Goal: Task Accomplishment & Management: Use online tool/utility

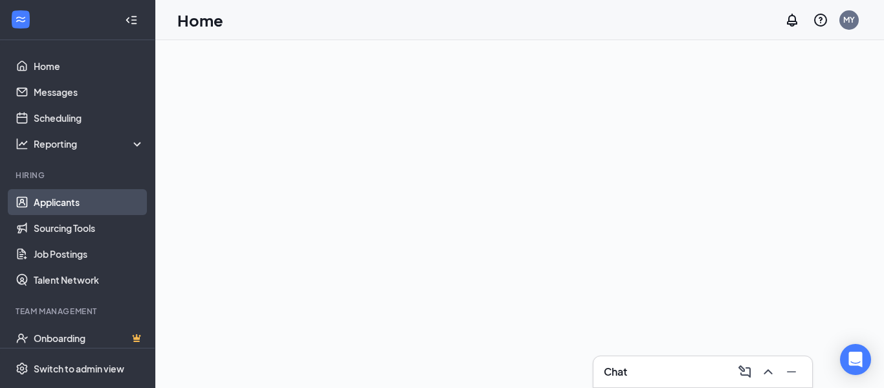
click at [71, 209] on link "Applicants" at bounding box center [89, 202] width 111 height 26
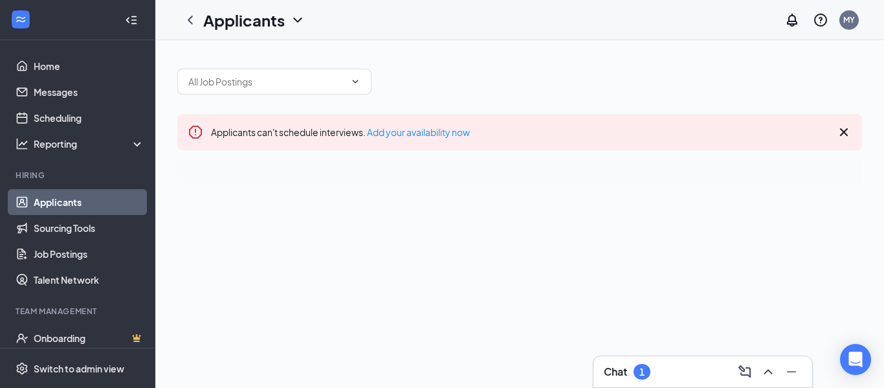
click at [668, 382] on div "Chat 1" at bounding box center [702, 371] width 219 height 31
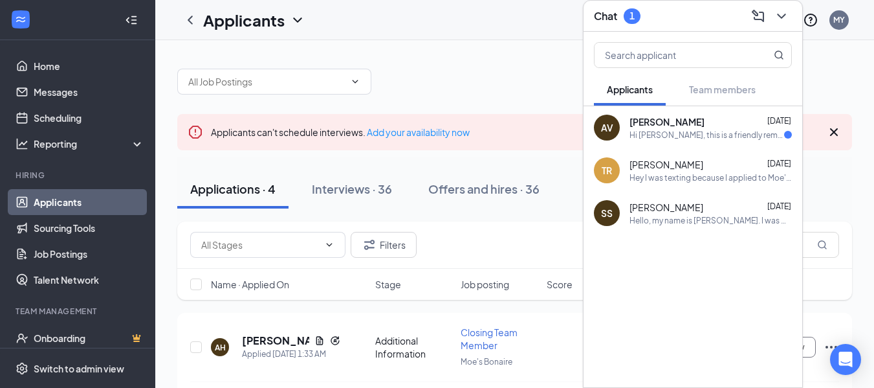
click at [745, 134] on div "Hi [PERSON_NAME], this is a friendly reminder. To move forward with your applic…" at bounding box center [707, 134] width 155 height 11
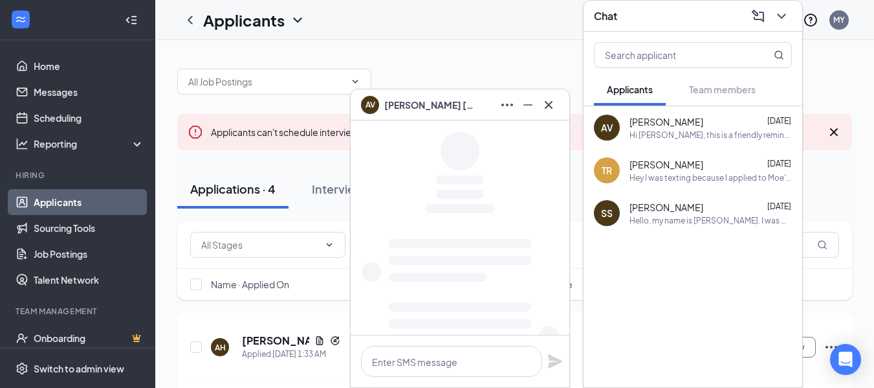
click at [728, 172] on div "Hey I was texting because I applied to Moe's and just wanted to know what ages …" at bounding box center [711, 177] width 162 height 11
click at [732, 137] on div "Hi [PERSON_NAME], this is a friendly reminder. To move forward with your applic…" at bounding box center [711, 134] width 162 height 11
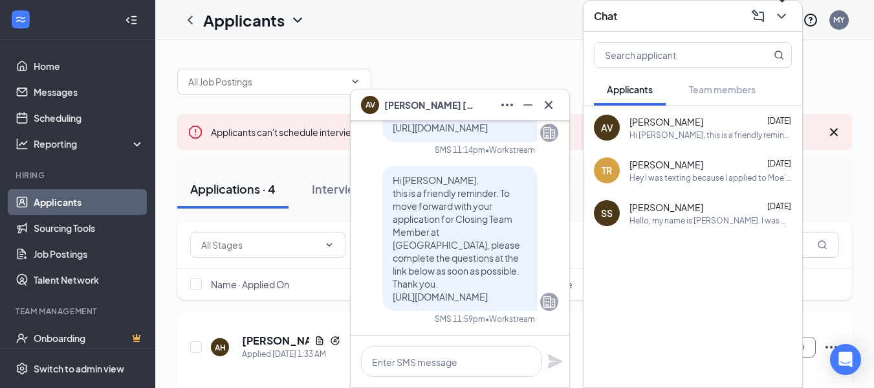
click at [782, 16] on icon "ChevronDown" at bounding box center [781, 16] width 8 height 5
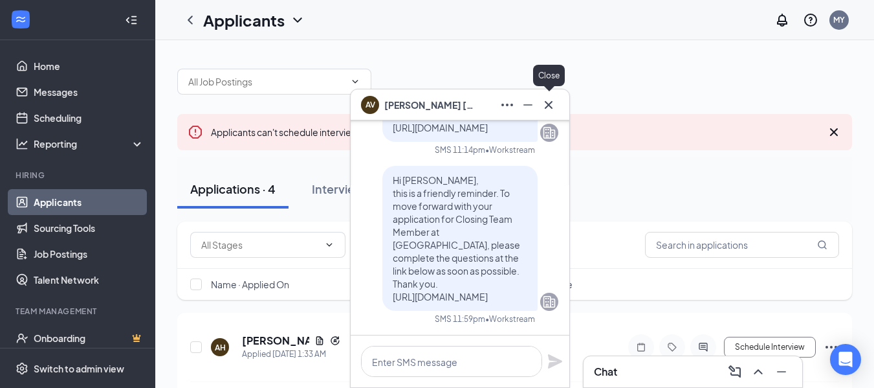
click at [553, 112] on icon "Cross" at bounding box center [549, 105] width 16 height 16
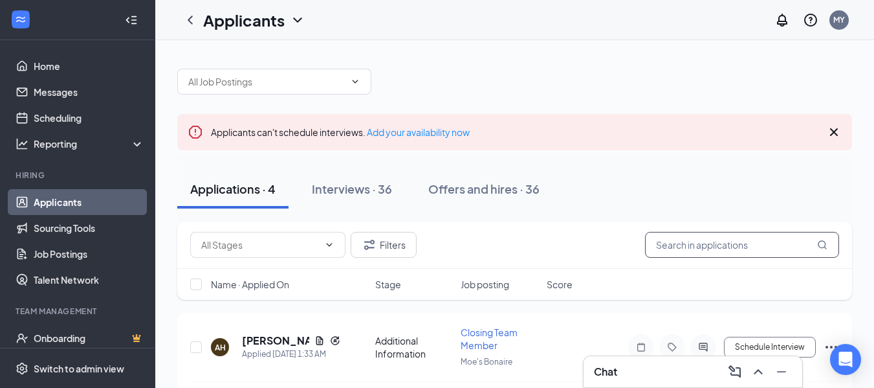
click at [690, 247] on input "text" at bounding box center [742, 245] width 194 height 26
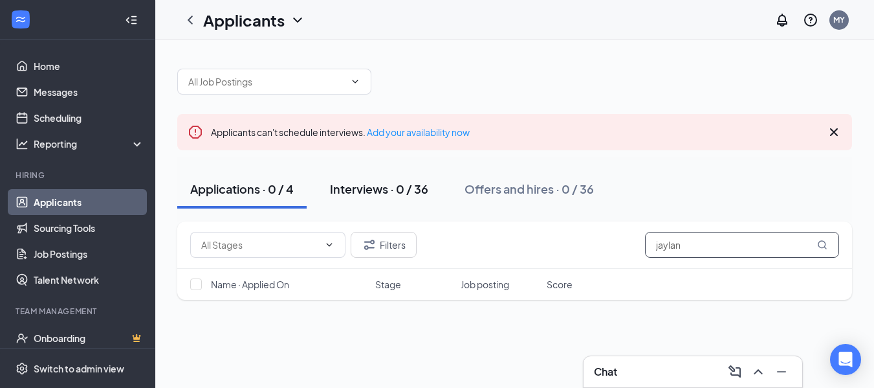
type input "jaylan"
click at [399, 193] on div "Interviews · 0 / 36" at bounding box center [379, 189] width 98 height 16
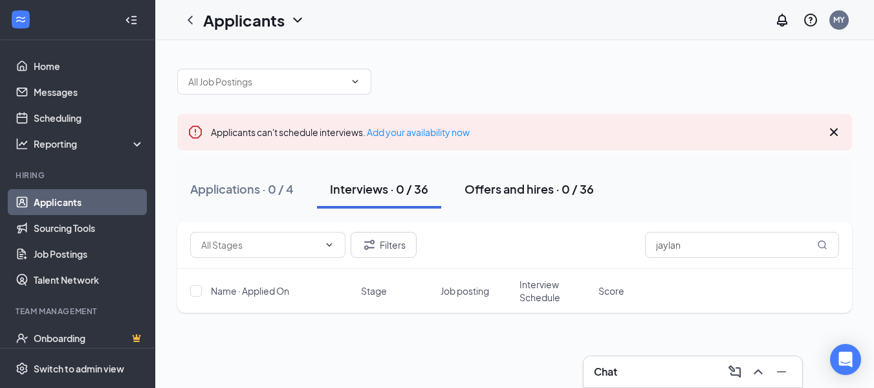
click at [474, 190] on div "Offers and hires · 0 / 36" at bounding box center [529, 189] width 129 height 16
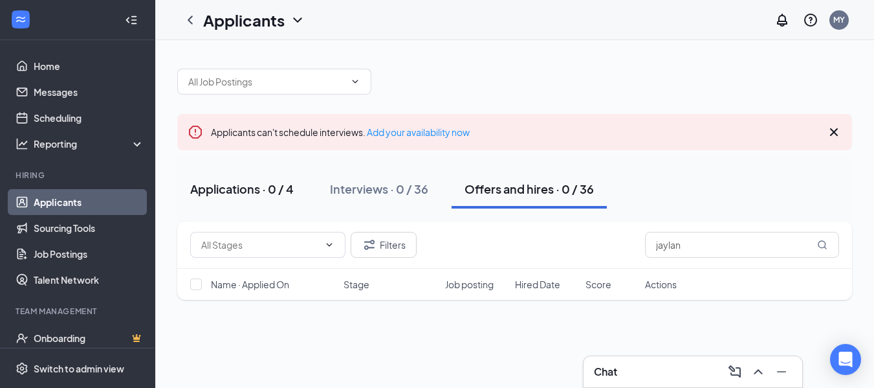
click at [253, 190] on div "Applications · 0 / 4" at bounding box center [242, 189] width 104 height 16
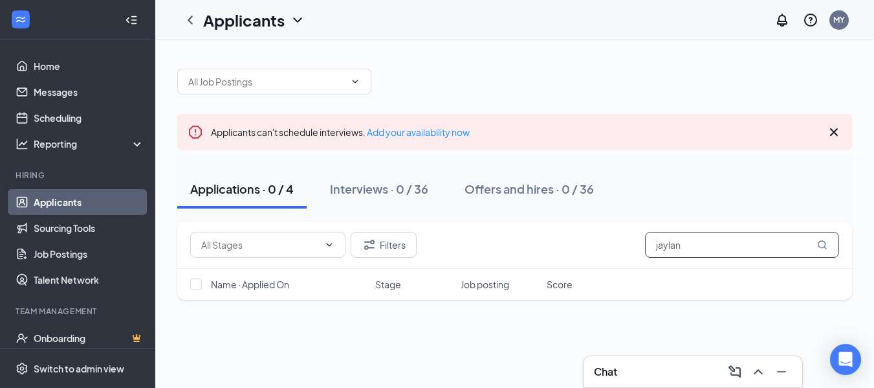
click at [704, 242] on input "jaylan" at bounding box center [742, 245] width 194 height 26
type input "jayl"
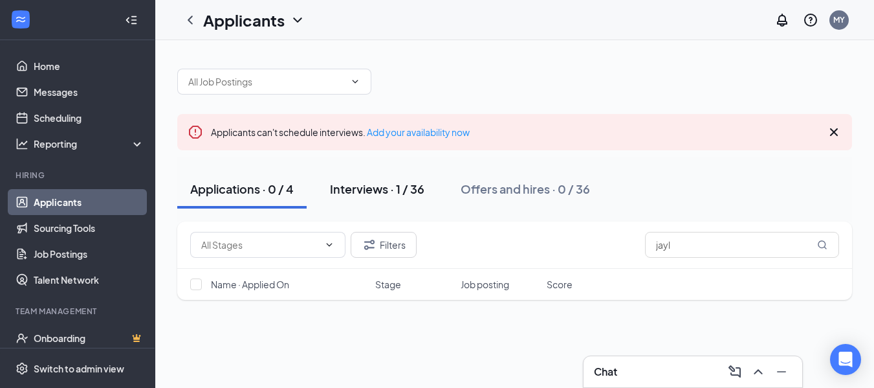
click at [420, 190] on div "Interviews · 1 / 36" at bounding box center [377, 189] width 94 height 16
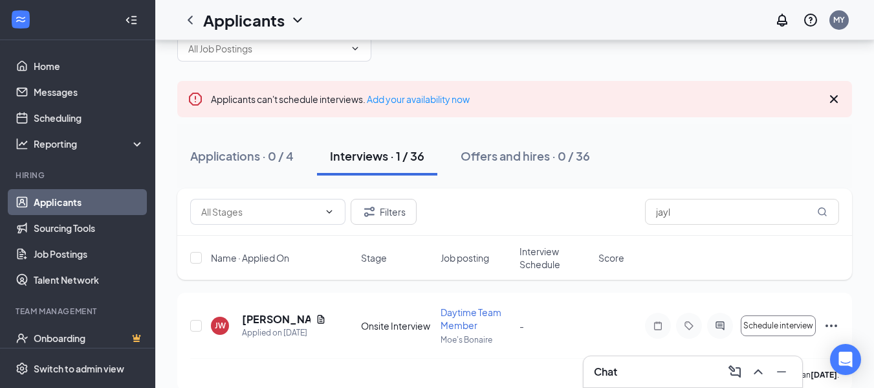
scroll to position [51, 0]
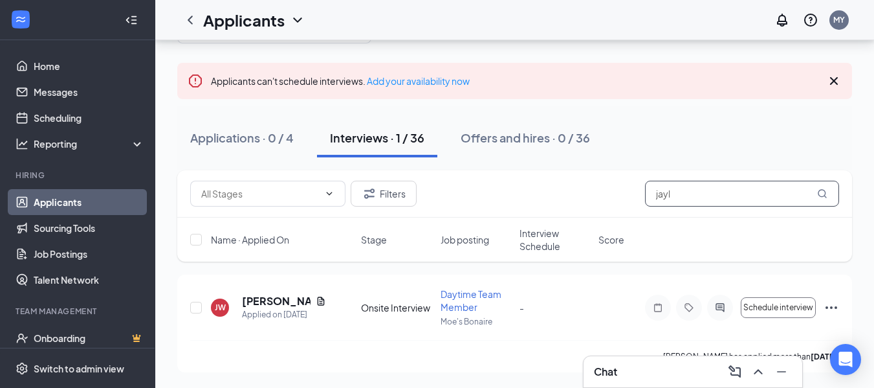
drag, startPoint x: 738, startPoint y: 193, endPoint x: 526, endPoint y: 195, distance: 211.6
click at [527, 195] on div "Filters jayl" at bounding box center [514, 194] width 649 height 26
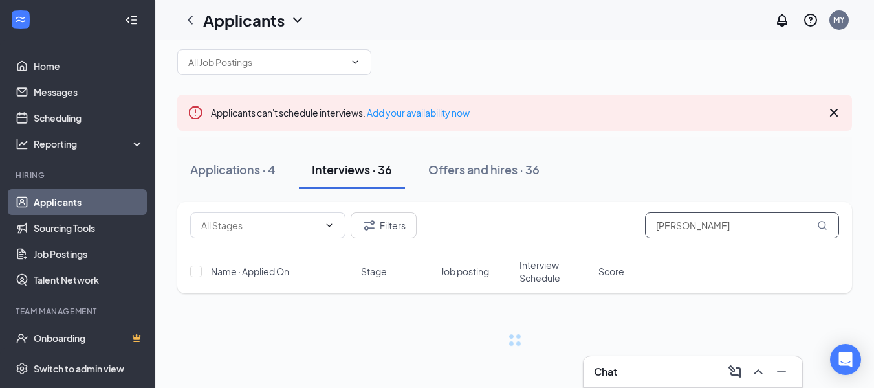
scroll to position [51, 0]
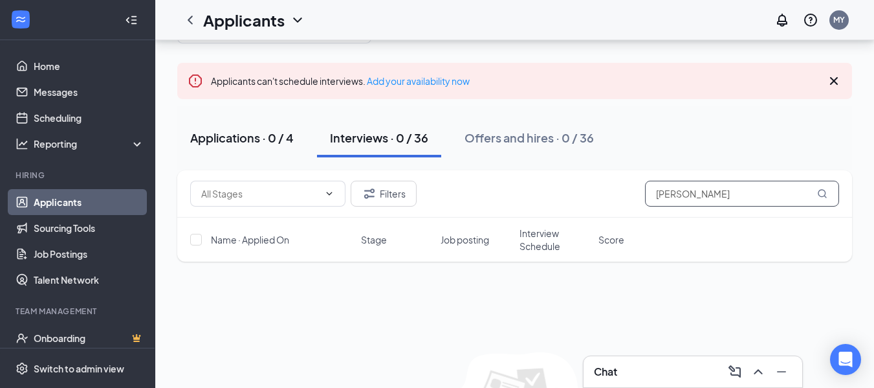
type input "[PERSON_NAME]"
click at [210, 141] on div "Applications · 0 / 4" at bounding box center [242, 137] width 104 height 16
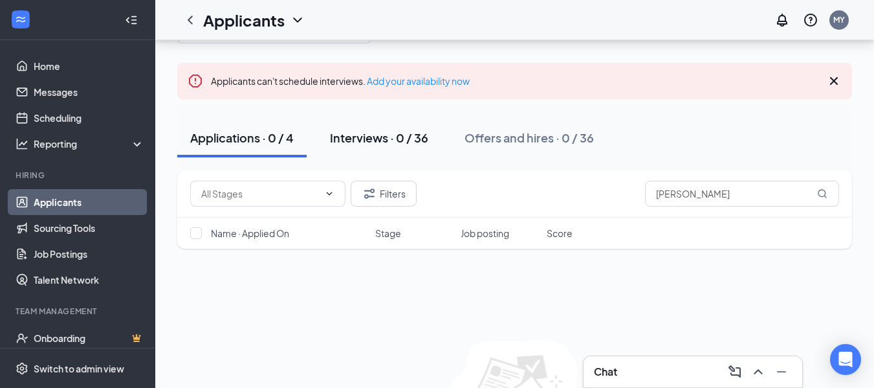
click at [365, 141] on div "Interviews · 0 / 36" at bounding box center [379, 137] width 98 height 16
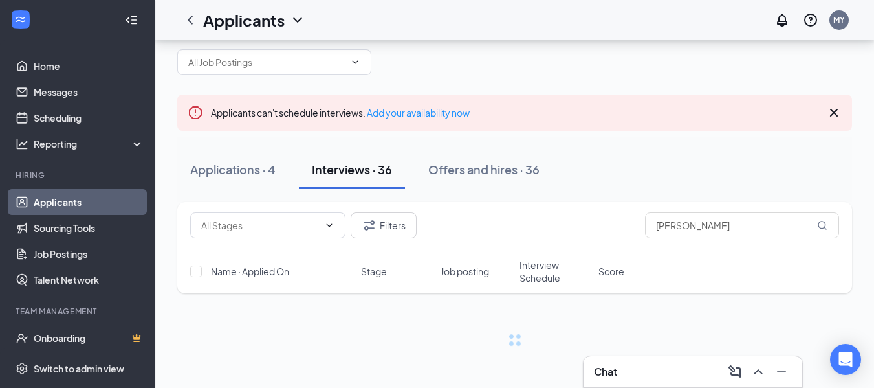
scroll to position [19, 0]
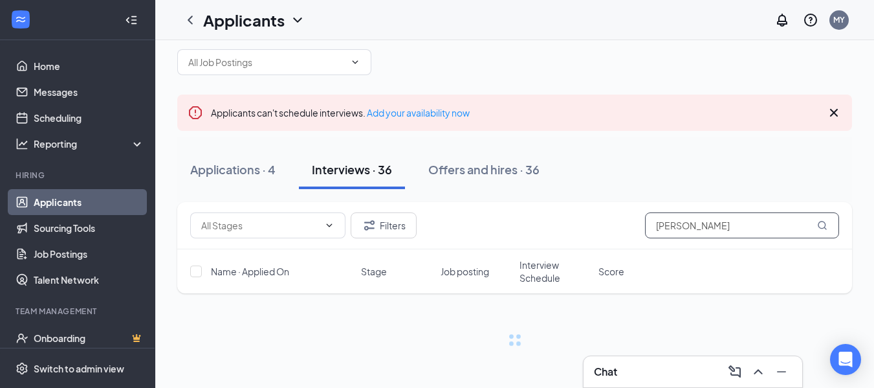
drag, startPoint x: 712, startPoint y: 227, endPoint x: 571, endPoint y: 225, distance: 141.1
click at [571, 225] on div "Filters [PERSON_NAME]" at bounding box center [514, 225] width 649 height 26
type input "973-5582"
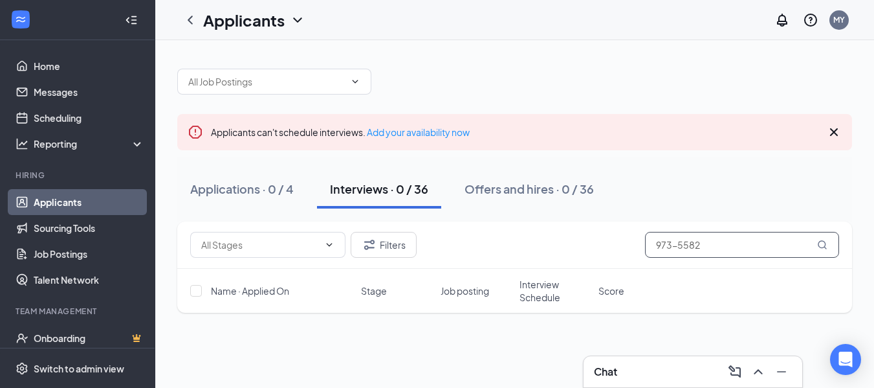
drag, startPoint x: 718, startPoint y: 243, endPoint x: 595, endPoint y: 254, distance: 124.2
click at [595, 254] on div "Filters 973-5582" at bounding box center [514, 245] width 649 height 26
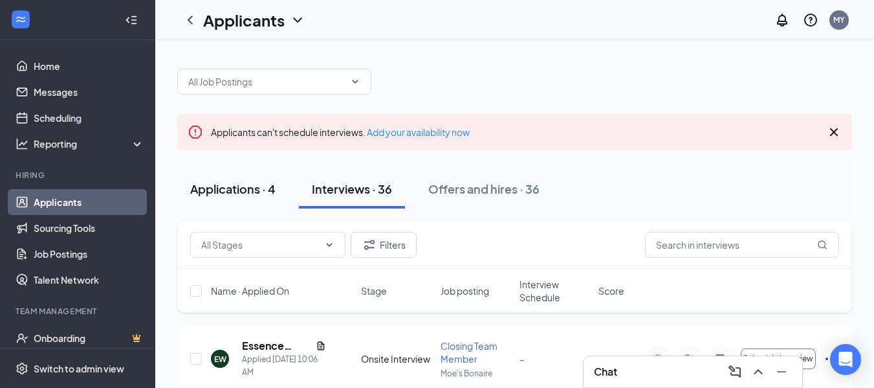
click at [250, 186] on div "Applications · 4" at bounding box center [232, 189] width 85 height 16
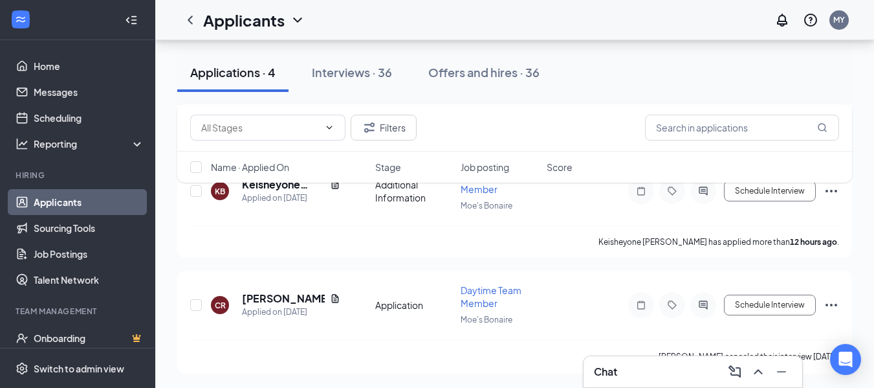
scroll to position [385, 0]
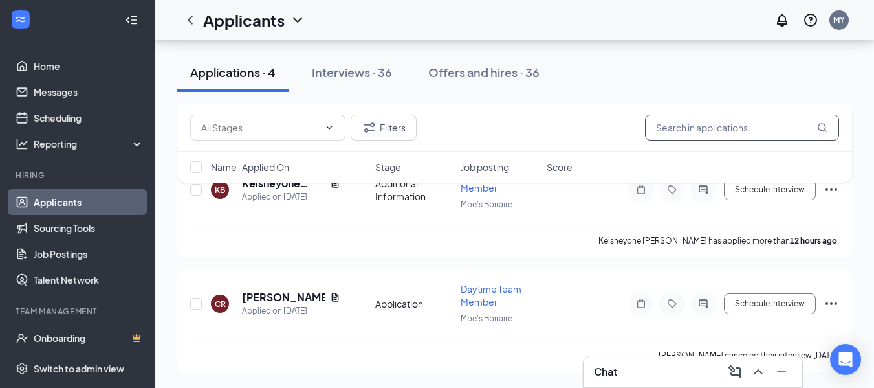
click at [760, 127] on input "text" at bounding box center [742, 128] width 194 height 26
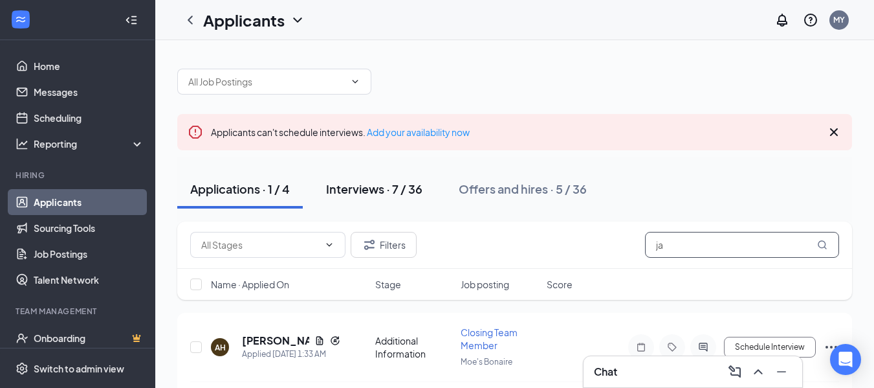
type input "ja"
click at [366, 190] on div "Interviews · 7 / 36" at bounding box center [374, 189] width 96 height 16
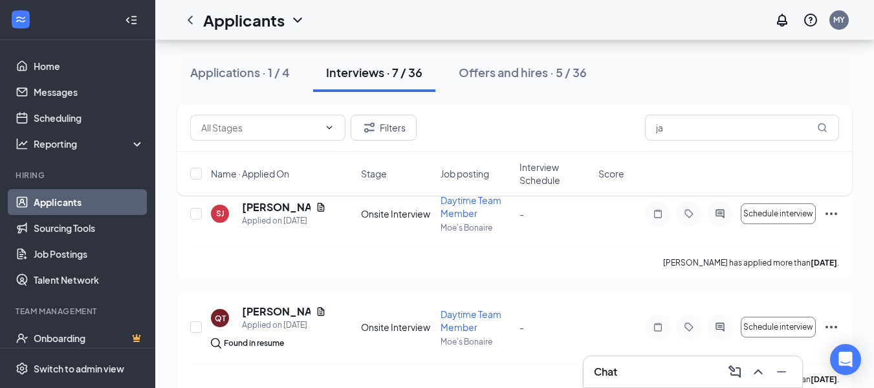
scroll to position [740, 0]
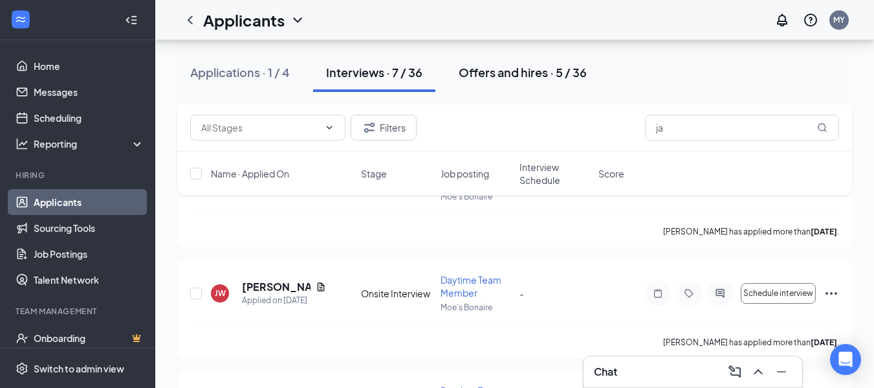
click at [491, 76] on div "Offers and hires · 5 / 36" at bounding box center [523, 72] width 128 height 16
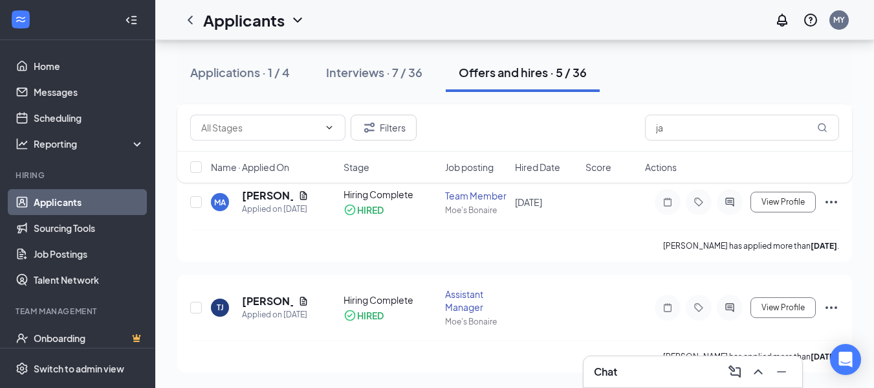
scroll to position [489, 0]
